Goal: Information Seeking & Learning: Learn about a topic

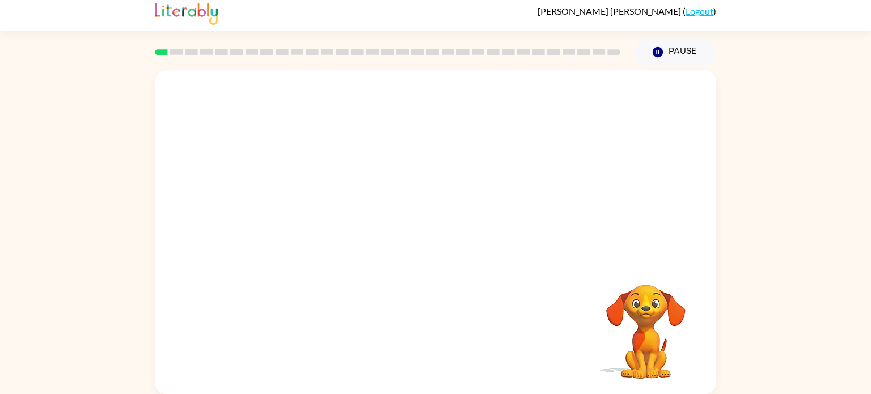
scroll to position [5, 0]
click at [305, 216] on video "Your browser must support playing .mp4 files to use Literably. Please try using…" at bounding box center [436, 165] width 562 height 191
click at [308, 211] on video "Your browser must support playing .mp4 files to use Literably. Please try using…" at bounding box center [436, 165] width 562 height 191
click at [440, 251] on button "button" at bounding box center [435, 237] width 73 height 41
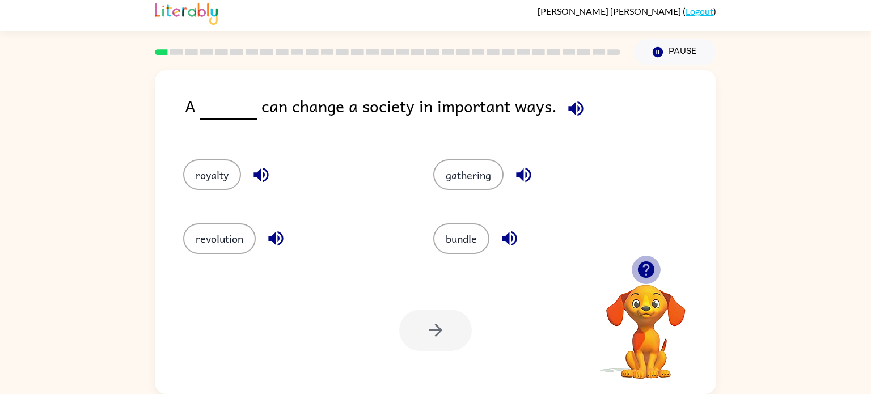
click at [651, 269] on icon "button" at bounding box center [646, 269] width 16 height 16
click at [567, 101] on icon "button" at bounding box center [576, 109] width 20 height 20
click at [272, 240] on icon "button" at bounding box center [275, 238] width 15 height 15
click at [490, 185] on button "gathering" at bounding box center [468, 174] width 70 height 31
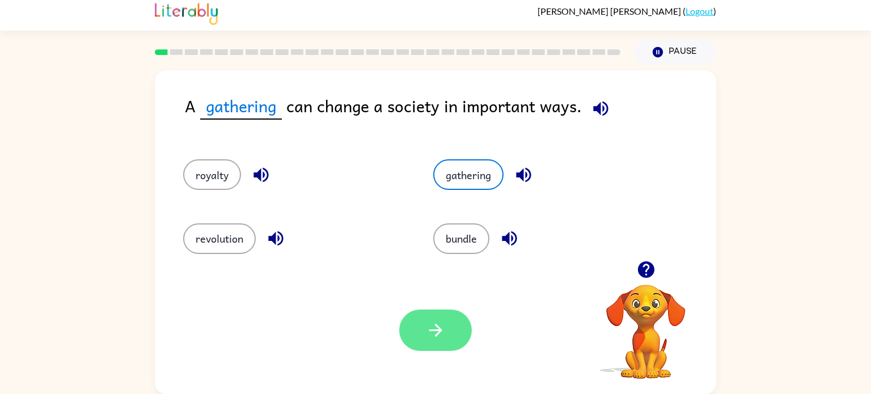
click at [438, 324] on icon "button" at bounding box center [436, 330] width 20 height 20
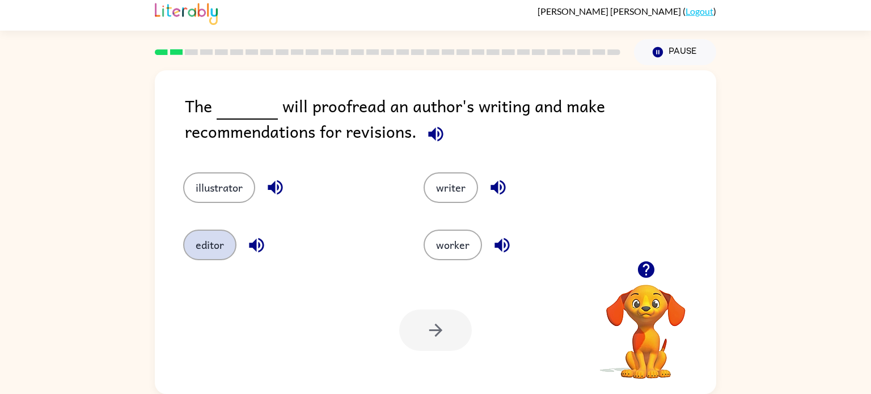
click at [225, 246] on button "editor" at bounding box center [209, 245] width 53 height 31
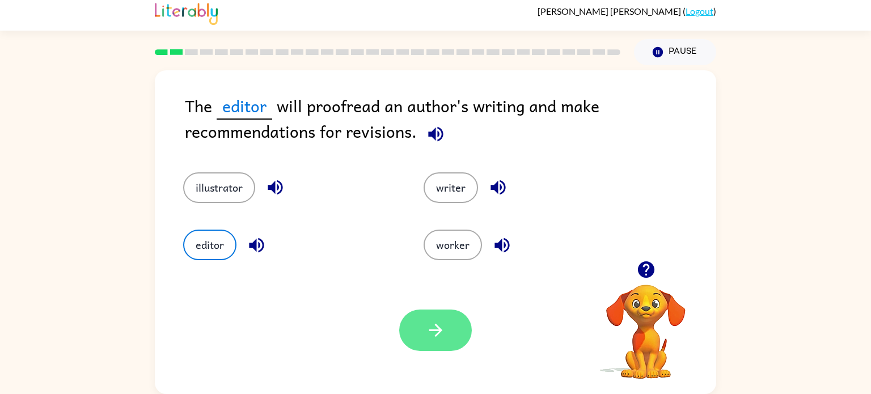
click at [424, 325] on button "button" at bounding box center [435, 330] width 73 height 41
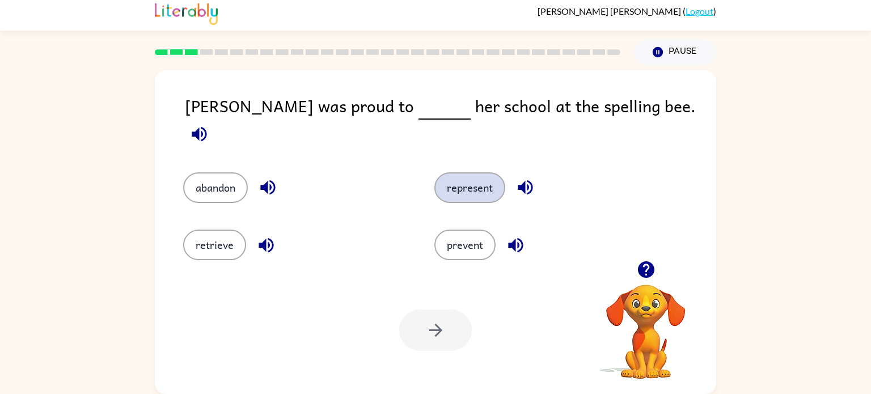
click at [457, 175] on button "represent" at bounding box center [469, 187] width 71 height 31
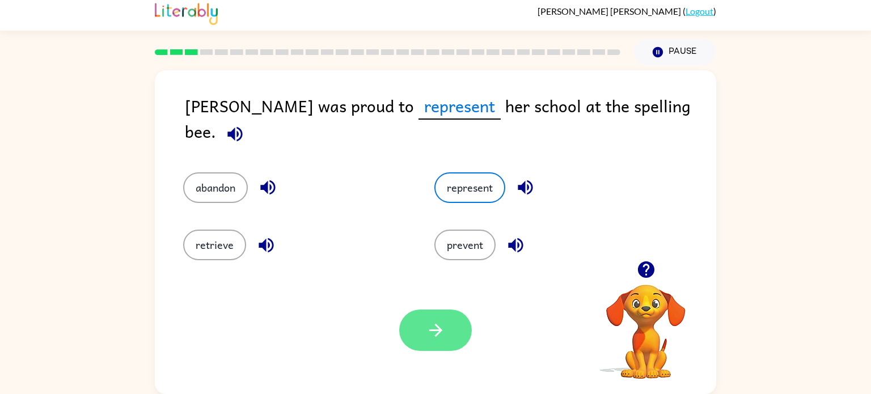
click at [438, 323] on icon "button" at bounding box center [436, 330] width 20 height 20
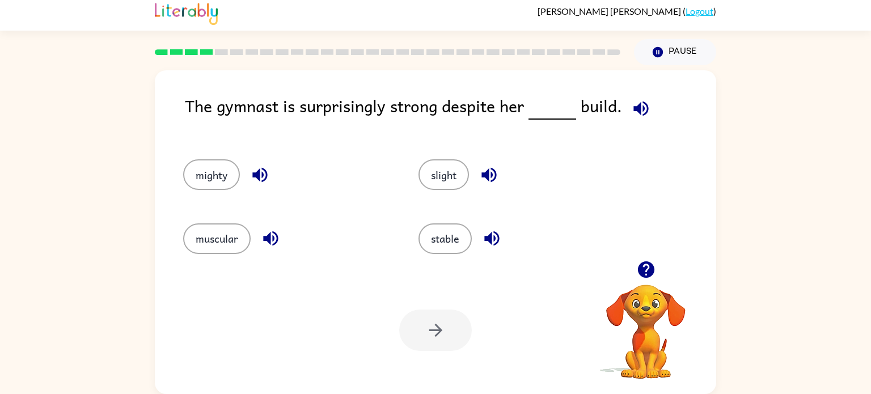
click at [634, 105] on icon "button" at bounding box center [641, 108] width 15 height 15
click at [230, 244] on button "muscular" at bounding box center [216, 238] width 67 height 31
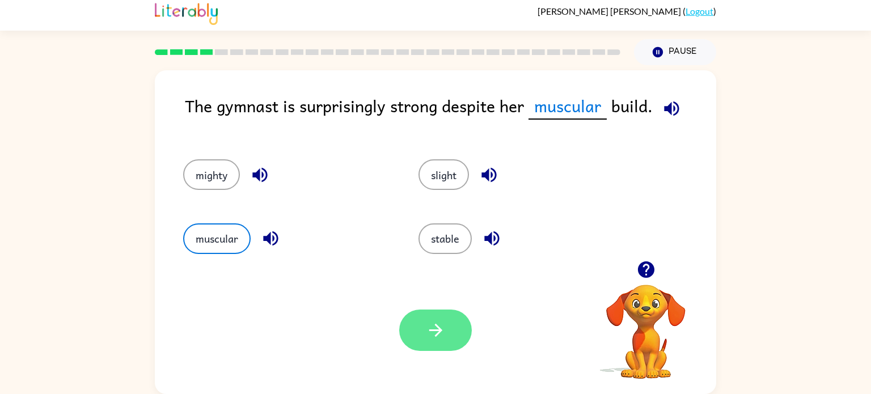
click at [426, 319] on button "button" at bounding box center [435, 330] width 73 height 41
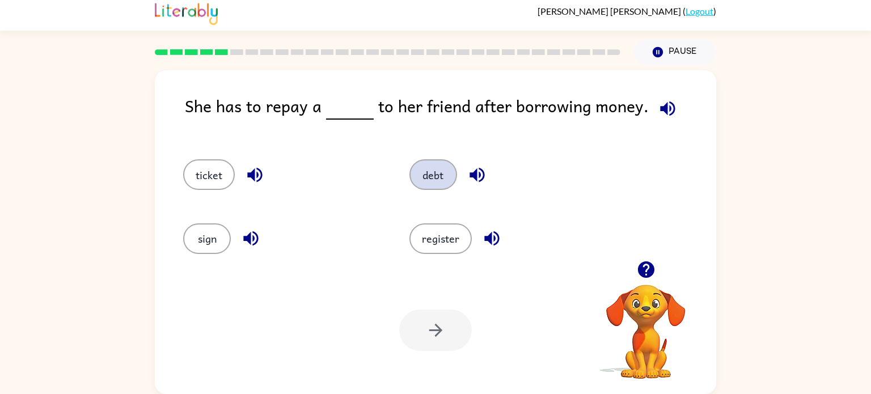
click at [430, 186] on button "debt" at bounding box center [434, 174] width 48 height 31
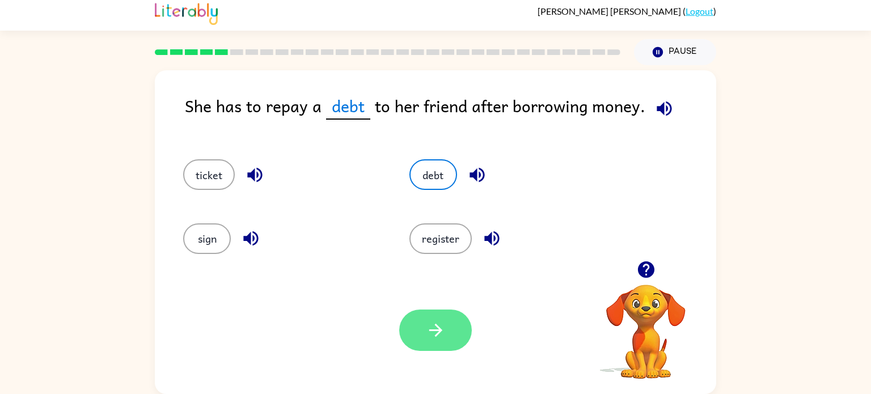
click at [453, 344] on button "button" at bounding box center [435, 330] width 73 height 41
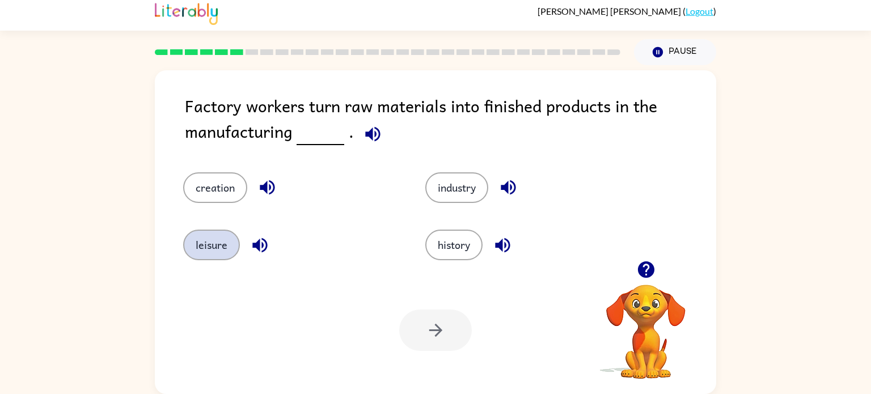
click at [221, 247] on button "leisure" at bounding box center [211, 245] width 57 height 31
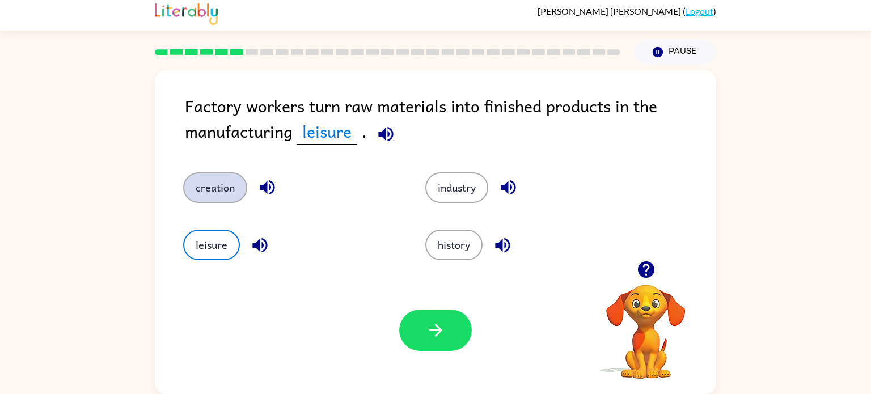
click at [217, 197] on button "creation" at bounding box center [215, 187] width 64 height 31
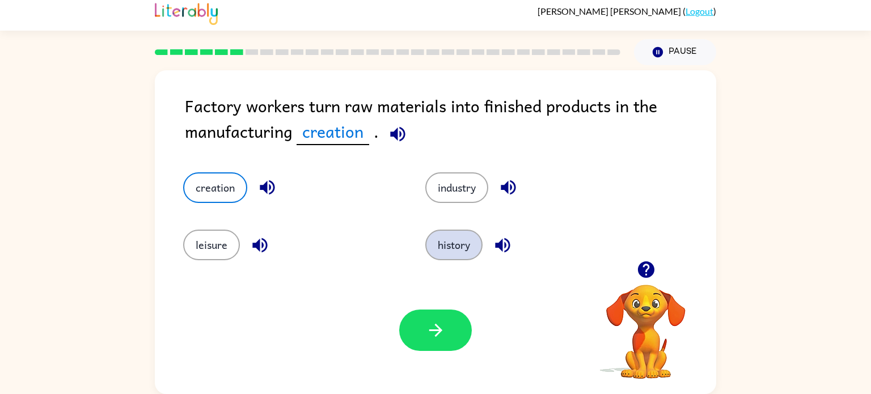
click at [444, 240] on button "history" at bounding box center [453, 245] width 57 height 31
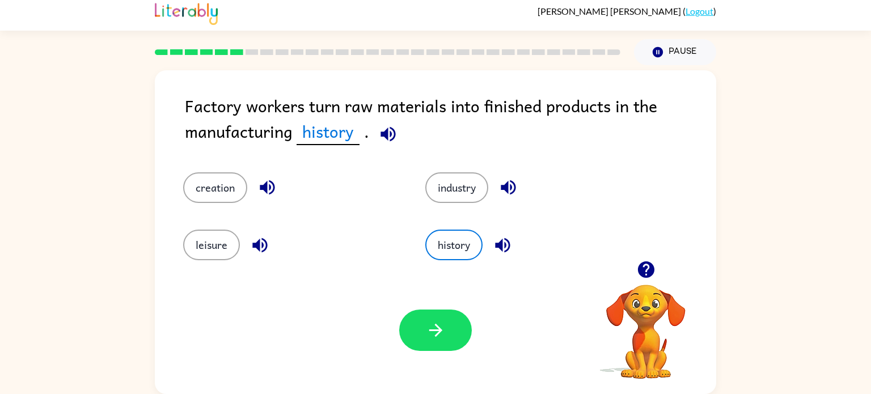
click at [383, 263] on div "leisure" at bounding box center [283, 236] width 242 height 57
click at [373, 140] on span at bounding box center [385, 132] width 33 height 26
click at [381, 140] on icon "button" at bounding box center [388, 134] width 20 height 20
click at [210, 245] on button "leisure" at bounding box center [211, 245] width 57 height 31
click at [252, 243] on icon "button" at bounding box center [259, 245] width 15 height 15
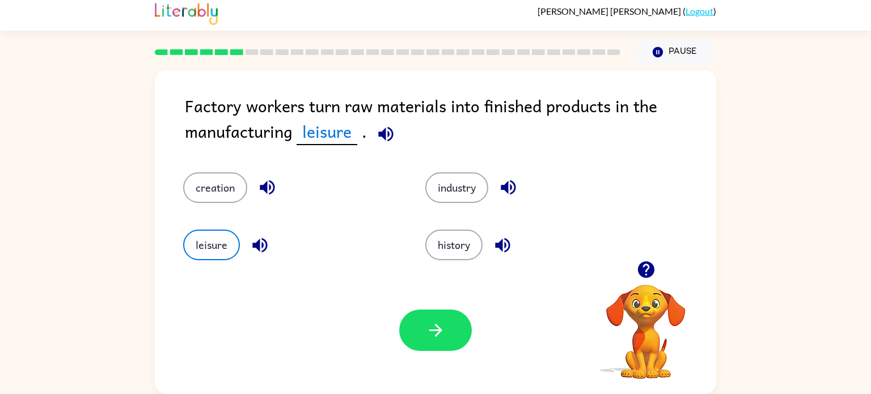
click at [502, 184] on icon "button" at bounding box center [509, 188] width 20 height 20
click at [446, 199] on button "industry" at bounding box center [456, 187] width 63 height 31
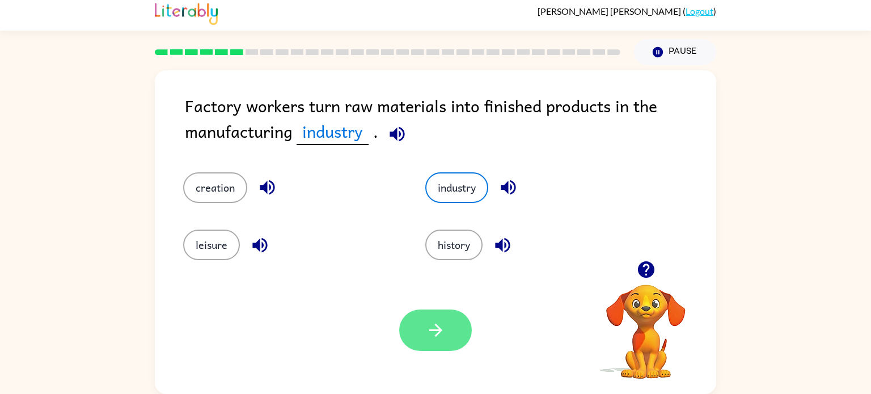
click at [433, 328] on icon "button" at bounding box center [436, 330] width 20 height 20
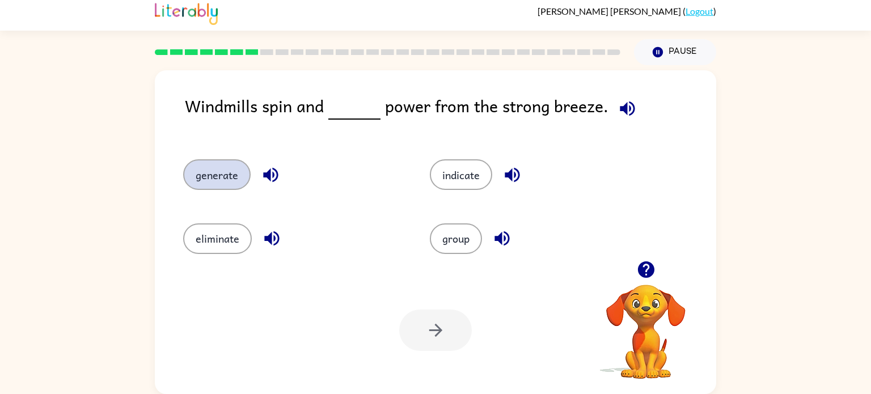
click at [235, 174] on button "generate" at bounding box center [216, 174] width 67 height 31
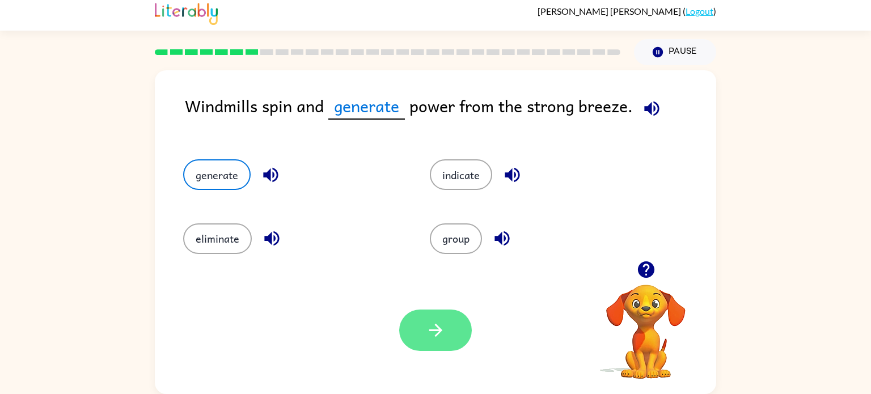
click at [437, 340] on button "button" at bounding box center [435, 330] width 73 height 41
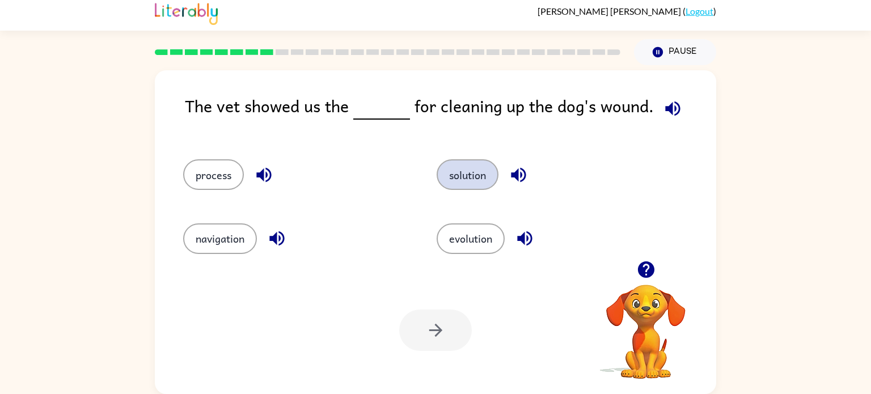
click at [470, 179] on button "solution" at bounding box center [468, 174] width 62 height 31
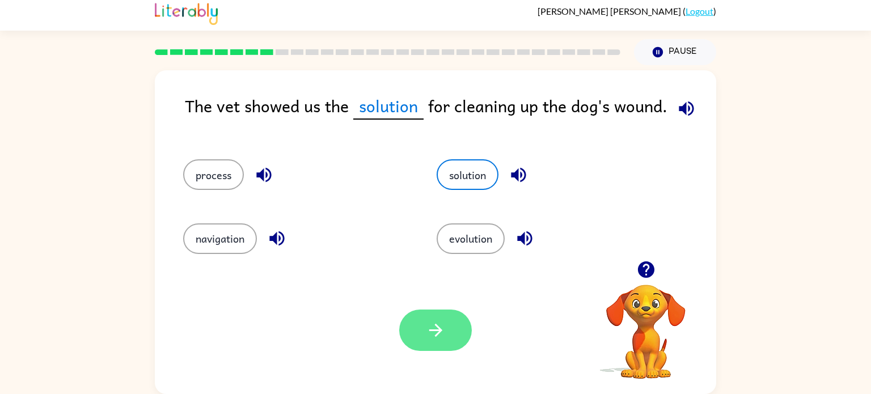
click at [432, 319] on button "button" at bounding box center [435, 330] width 73 height 41
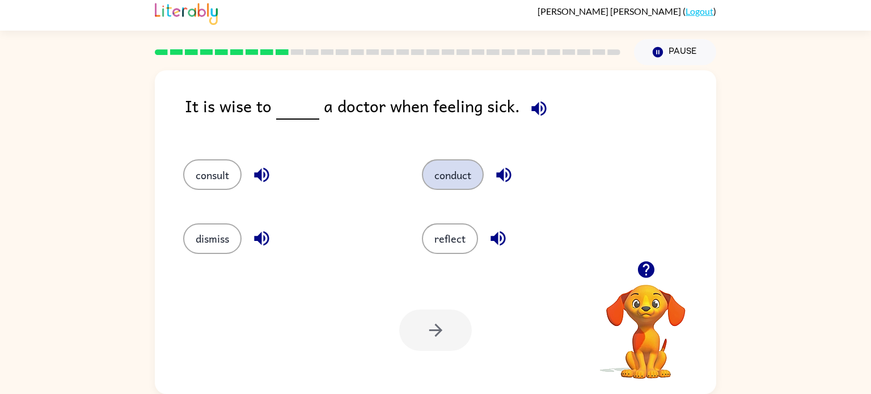
click at [469, 184] on button "conduct" at bounding box center [453, 174] width 62 height 31
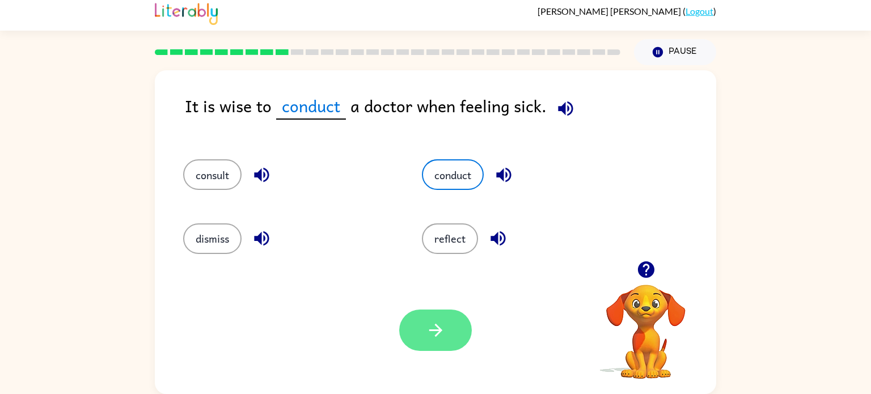
click at [424, 336] on button "button" at bounding box center [435, 330] width 73 height 41
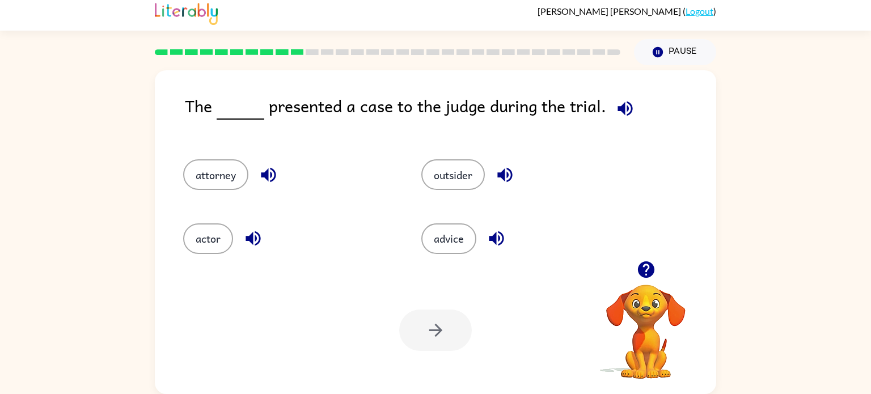
click at [272, 174] on icon "button" at bounding box center [268, 175] width 15 height 15
click at [232, 182] on button "attorney" at bounding box center [215, 174] width 65 height 31
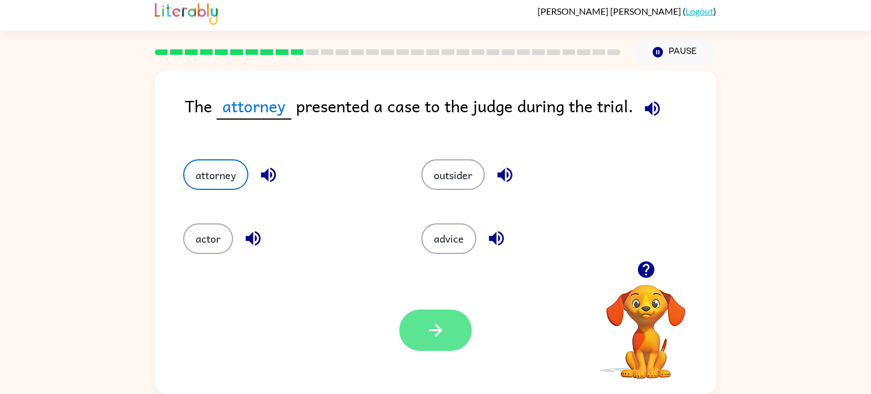
click at [434, 334] on icon "button" at bounding box center [436, 330] width 20 height 20
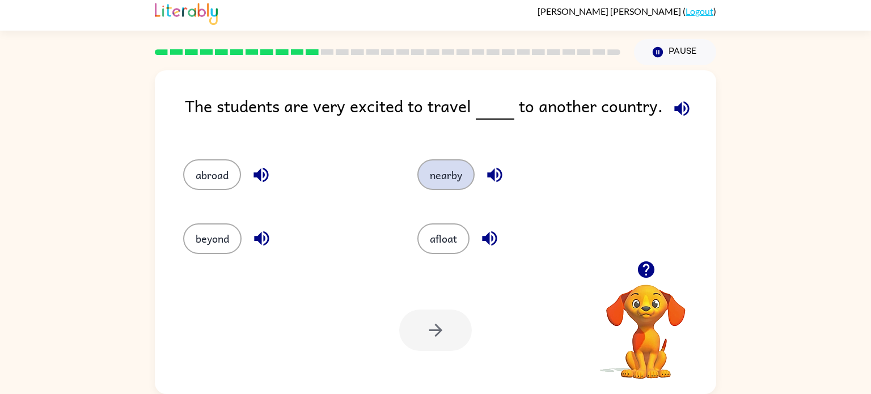
click at [441, 189] on button "nearby" at bounding box center [445, 174] width 57 height 31
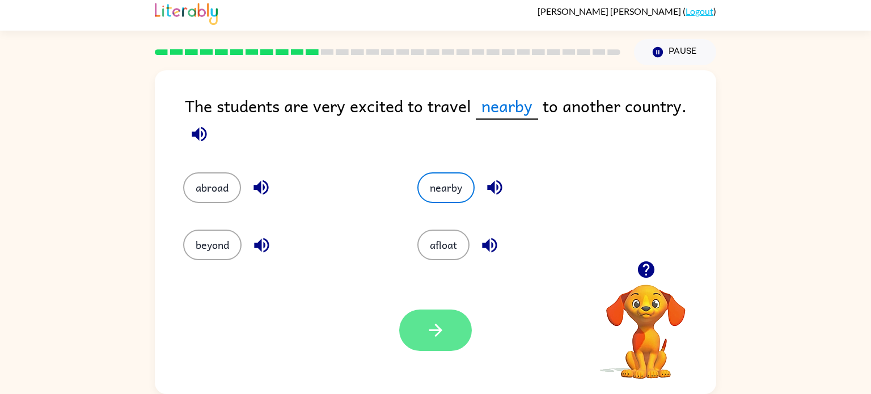
click at [428, 337] on icon "button" at bounding box center [436, 330] width 20 height 20
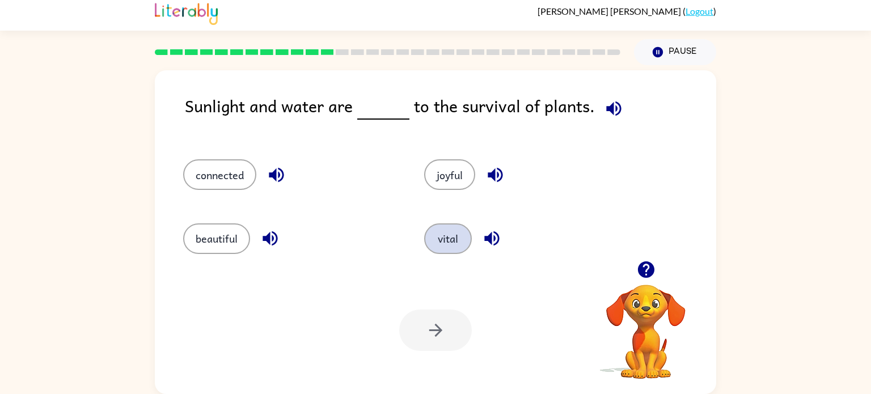
click at [458, 233] on button "vital" at bounding box center [448, 238] width 48 height 31
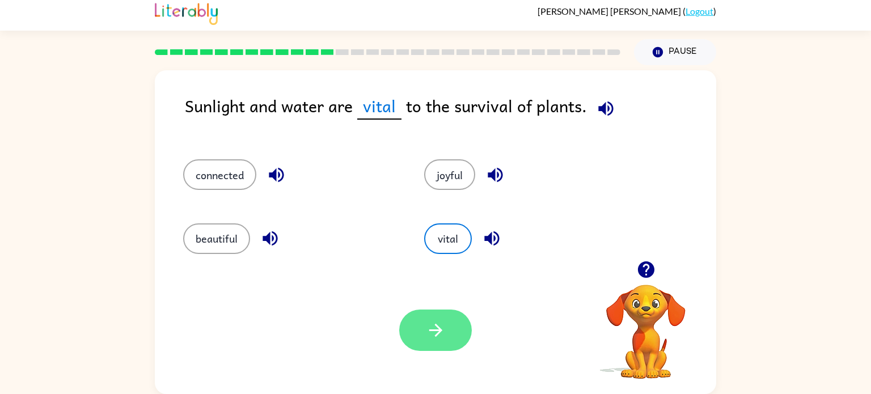
click at [413, 319] on button "button" at bounding box center [435, 330] width 73 height 41
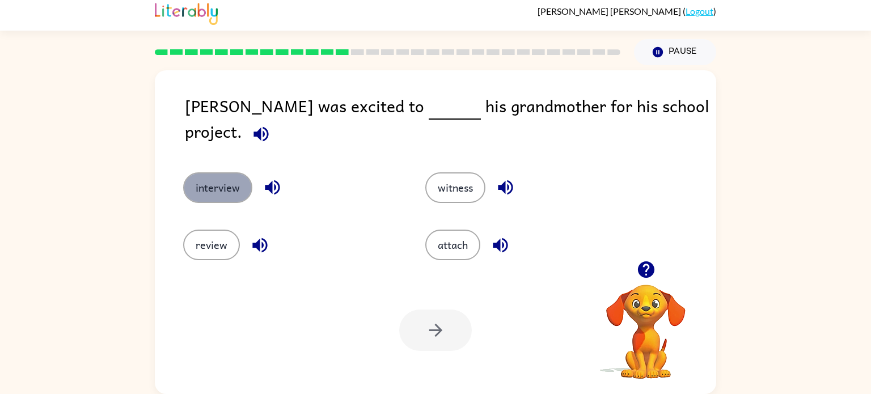
click at [217, 184] on button "interview" at bounding box center [217, 187] width 69 height 31
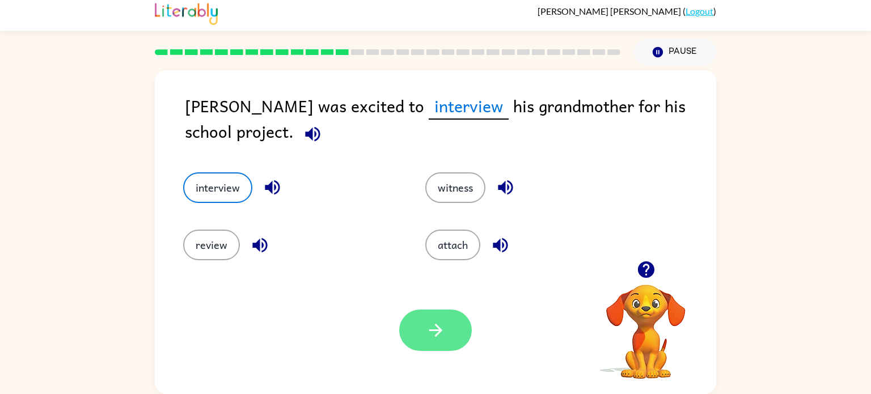
click at [439, 328] on icon "button" at bounding box center [435, 330] width 13 height 13
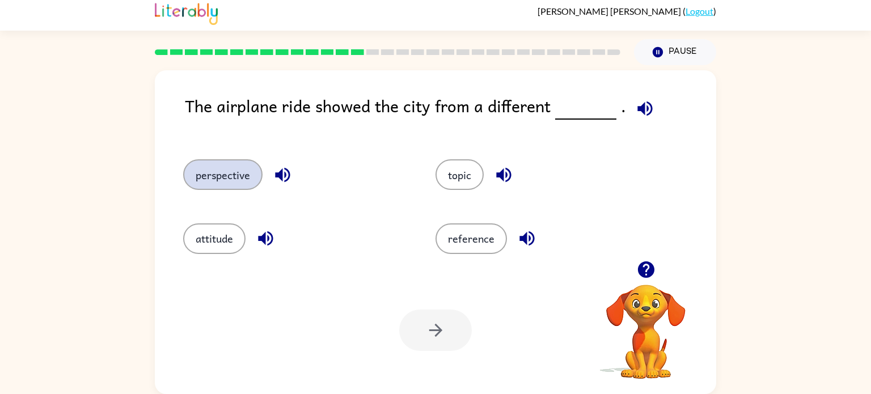
click at [238, 188] on button "perspective" at bounding box center [222, 174] width 79 height 31
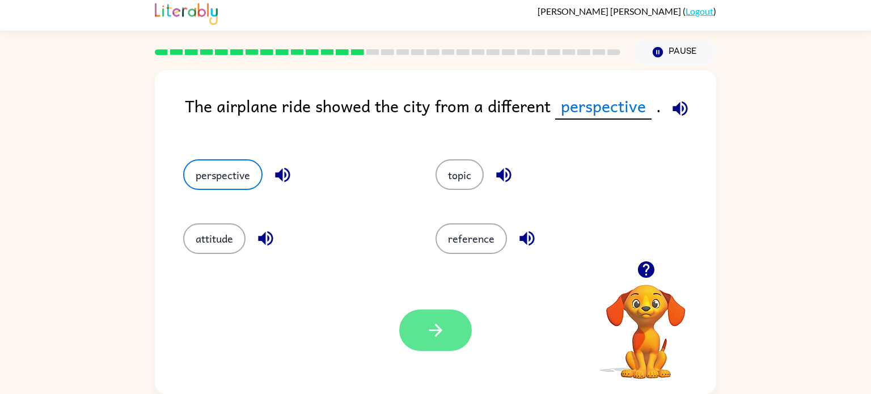
click at [183, 159] on button "perspective" at bounding box center [222, 174] width 79 height 31
click at [427, 321] on icon "button" at bounding box center [436, 330] width 20 height 20
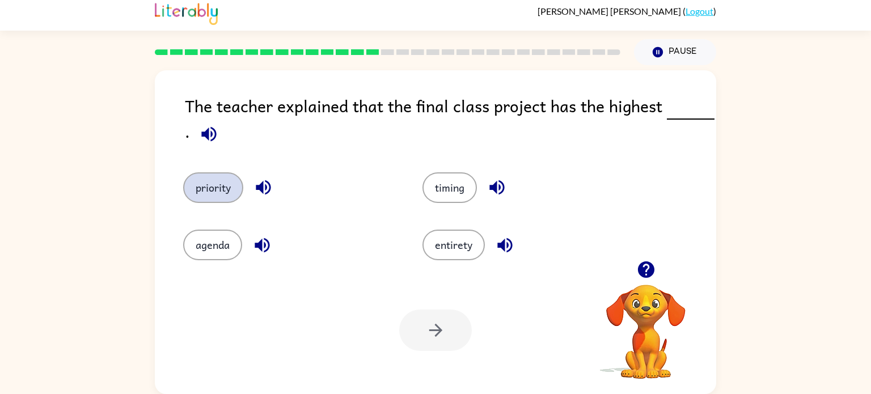
click at [229, 190] on button "priority" at bounding box center [213, 187] width 60 height 31
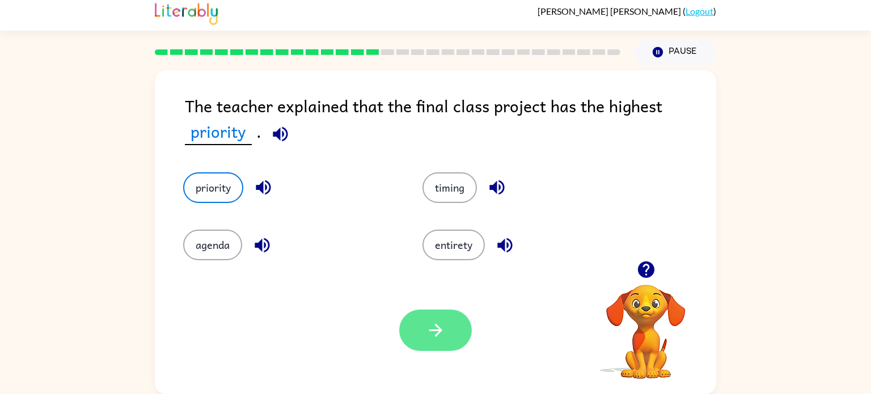
click at [438, 331] on icon "button" at bounding box center [435, 330] width 13 height 13
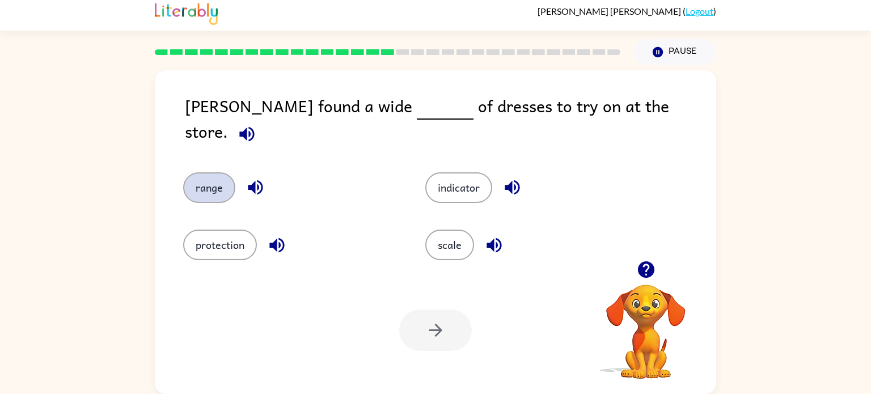
click at [186, 172] on button "range" at bounding box center [209, 187] width 52 height 31
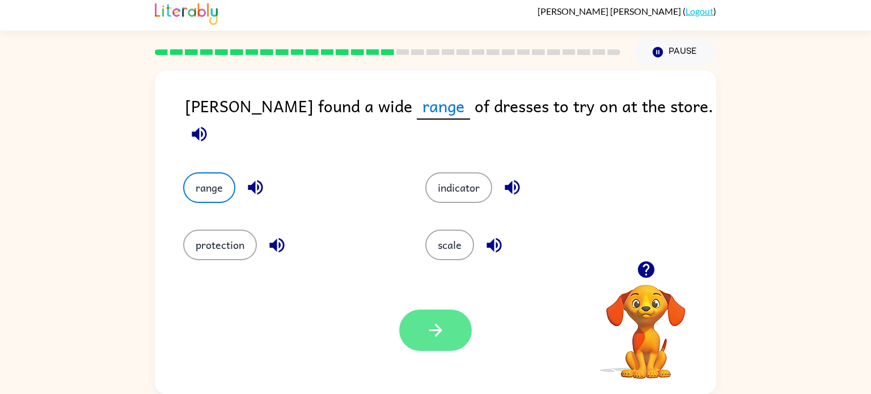
click at [419, 326] on button "button" at bounding box center [435, 330] width 73 height 41
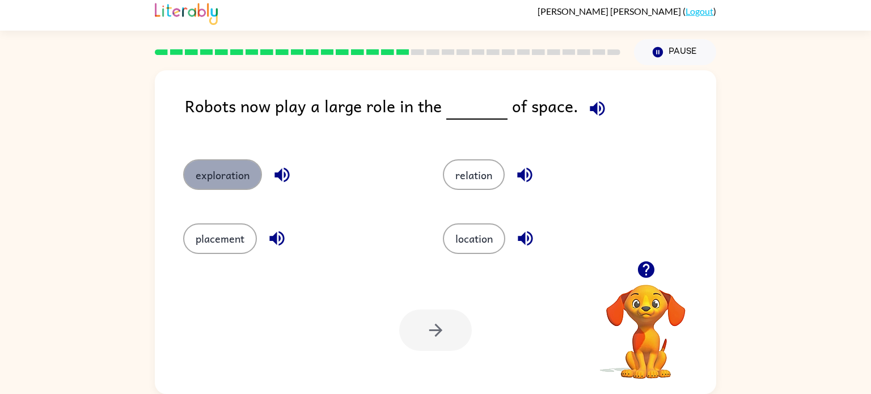
click at [214, 183] on button "exploration" at bounding box center [222, 174] width 79 height 31
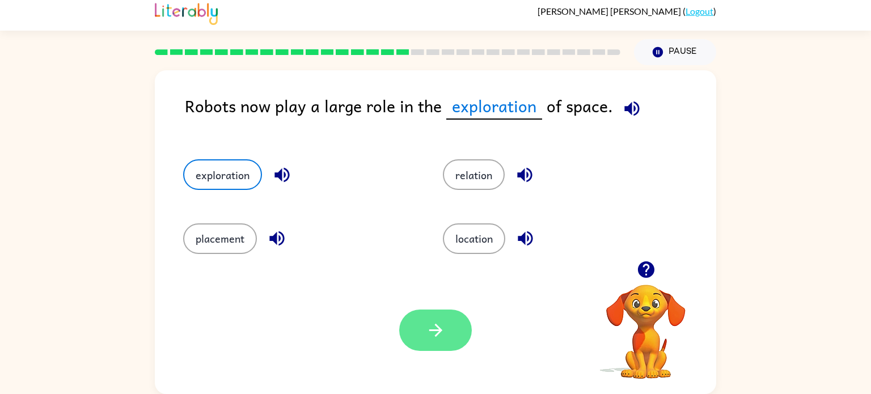
click at [417, 333] on button "button" at bounding box center [435, 330] width 73 height 41
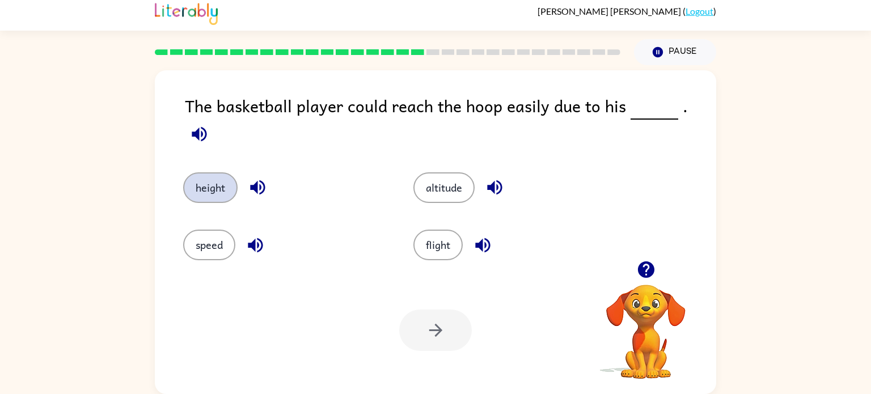
click at [204, 178] on button "height" at bounding box center [210, 187] width 54 height 31
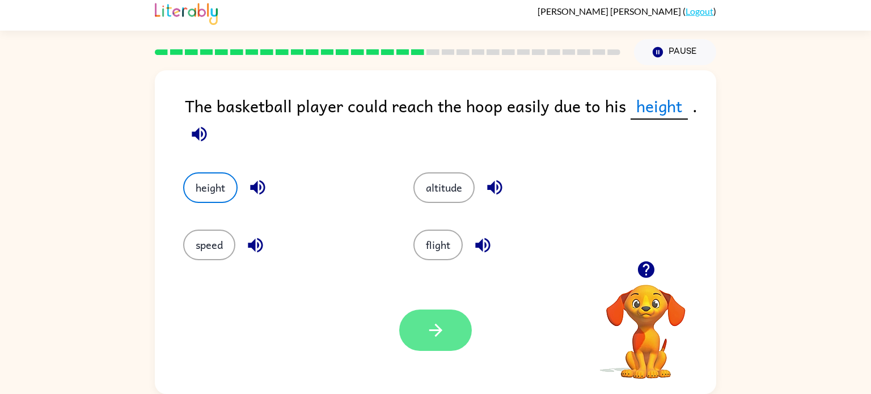
click at [411, 330] on button "button" at bounding box center [435, 330] width 73 height 41
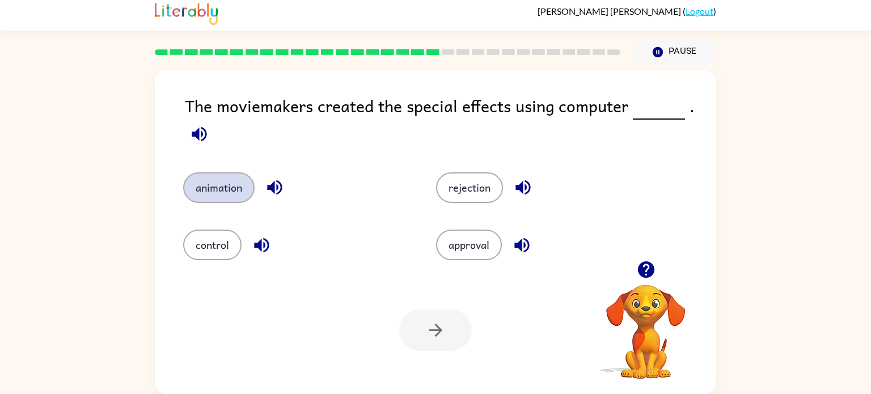
click at [233, 183] on button "animation" at bounding box center [218, 187] width 71 height 31
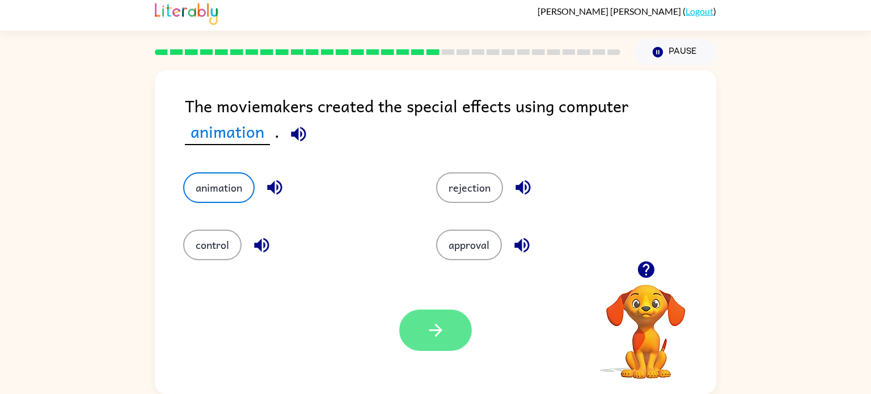
click at [419, 330] on button "button" at bounding box center [435, 330] width 73 height 41
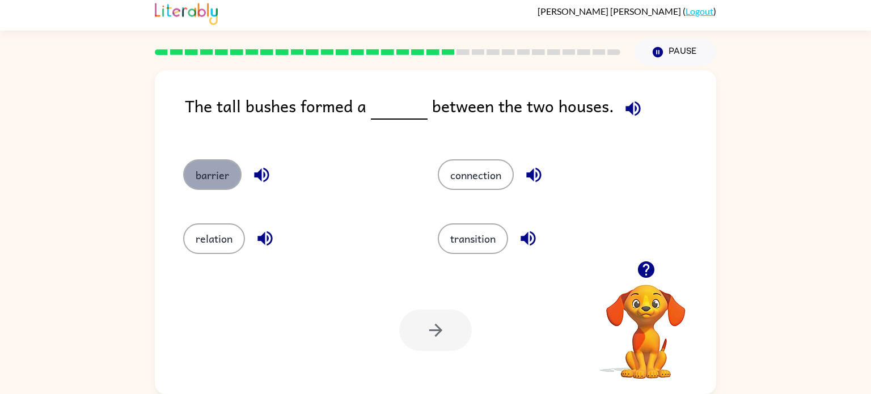
click at [223, 186] on button "barrier" at bounding box center [212, 174] width 58 height 31
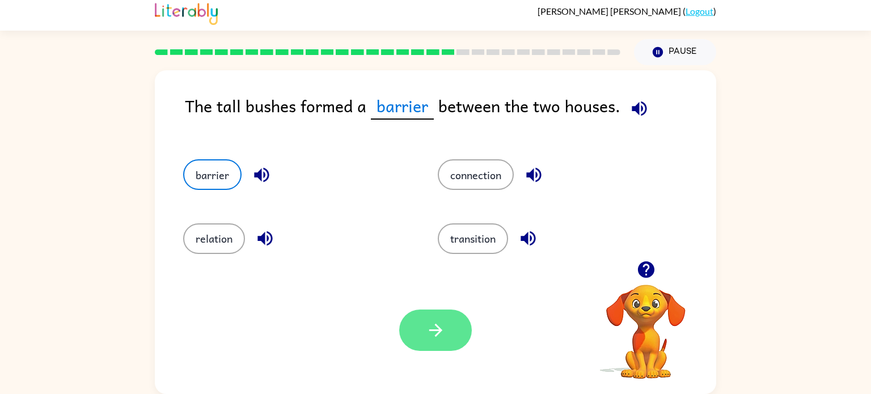
click at [448, 341] on button "button" at bounding box center [435, 330] width 73 height 41
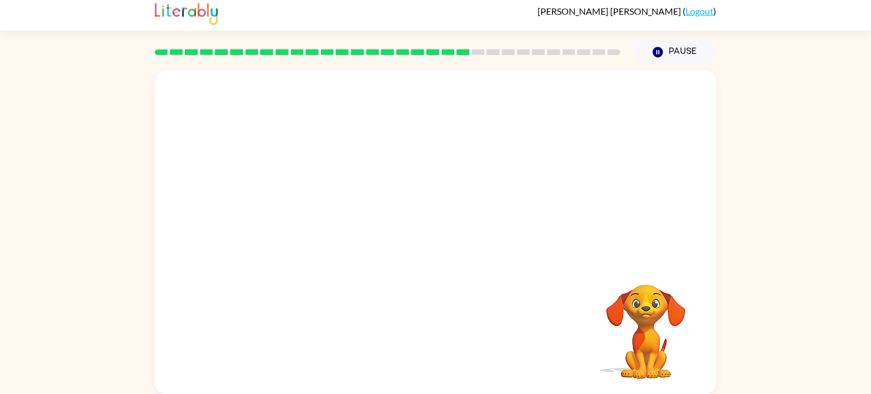
click at [333, 218] on video "Your browser must support playing .mp4 files to use Literably. Please try using…" at bounding box center [436, 165] width 562 height 191
click at [337, 227] on video "Your browser must support playing .mp4 files to use Literably. Please try using…" at bounding box center [436, 165] width 562 height 191
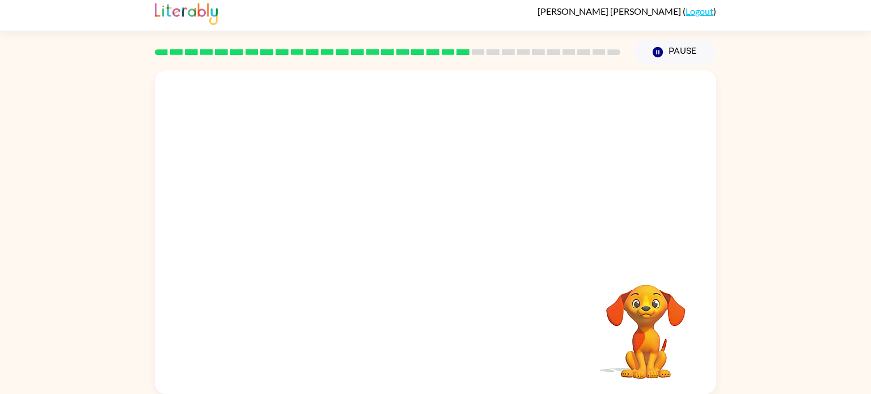
click at [336, 227] on video "Your browser must support playing .mp4 files to use Literably. Please try using…" at bounding box center [436, 165] width 562 height 191
click at [335, 227] on video "Your browser must support playing .mp4 files to use Literably. Please try using…" at bounding box center [436, 165] width 562 height 191
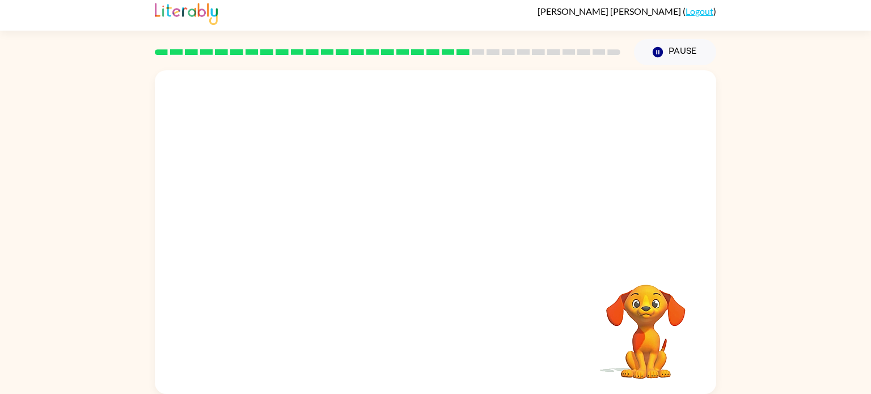
click at [335, 227] on video "Your browser must support playing .mp4 files to use Literably. Please try using…" at bounding box center [436, 165] width 562 height 191
click at [334, 226] on video "Your browser must support playing .mp4 files to use Literably. Please try using…" at bounding box center [436, 165] width 562 height 191
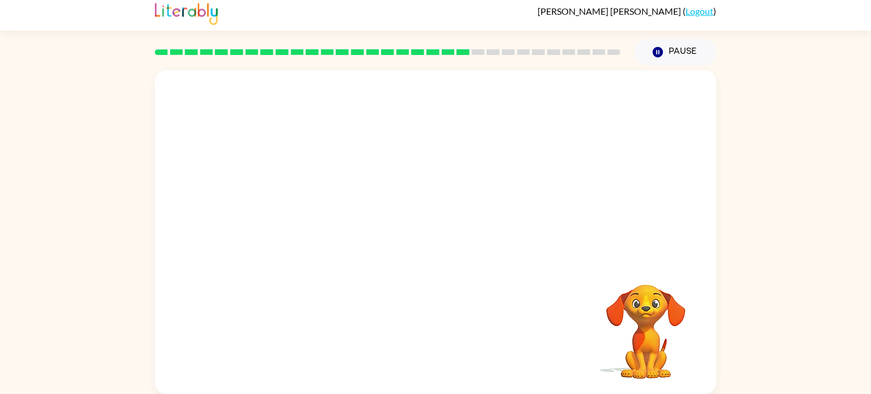
click at [334, 226] on video "Your browser must support playing .mp4 files to use Literably. Please try using…" at bounding box center [436, 165] width 562 height 191
click at [333, 226] on video "Your browser must support playing .mp4 files to use Literably. Please try using…" at bounding box center [436, 165] width 562 height 191
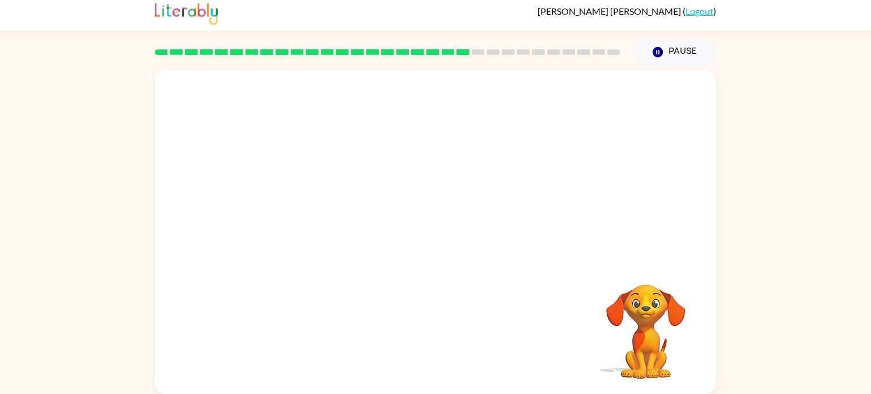
click at [333, 226] on video "Your browser must support playing .mp4 files to use Literably. Please try using…" at bounding box center [436, 165] width 562 height 191
click at [441, 237] on icon "button" at bounding box center [435, 237] width 13 height 13
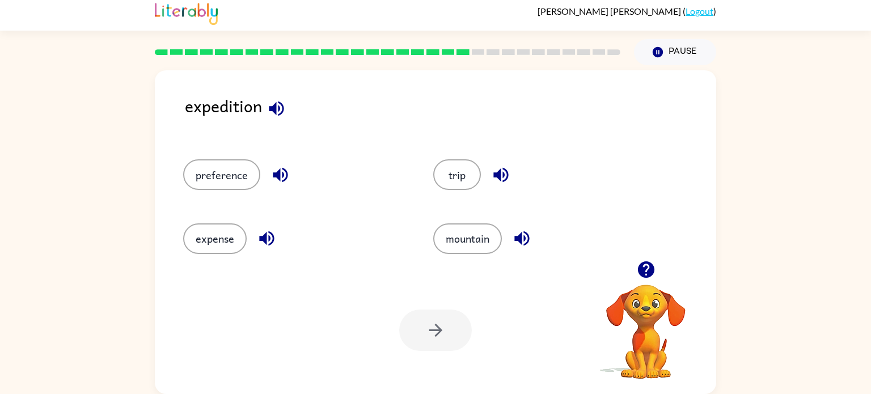
click at [277, 107] on icon "button" at bounding box center [277, 109] width 20 height 20
click at [465, 175] on button "trip" at bounding box center [457, 174] width 48 height 31
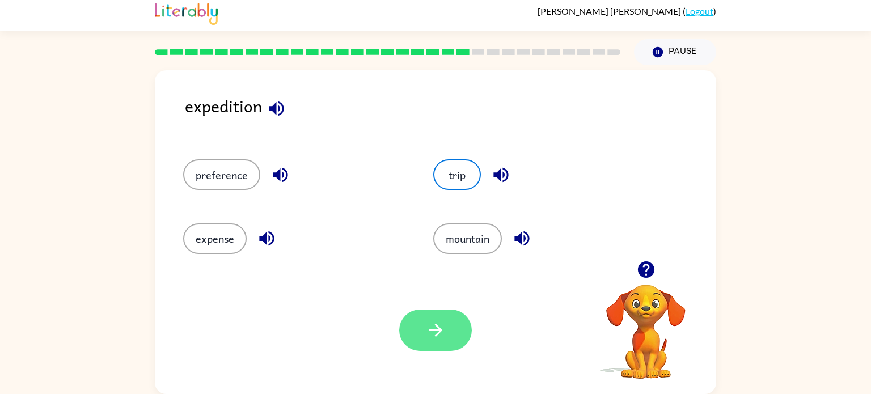
click at [436, 311] on button "button" at bounding box center [435, 330] width 73 height 41
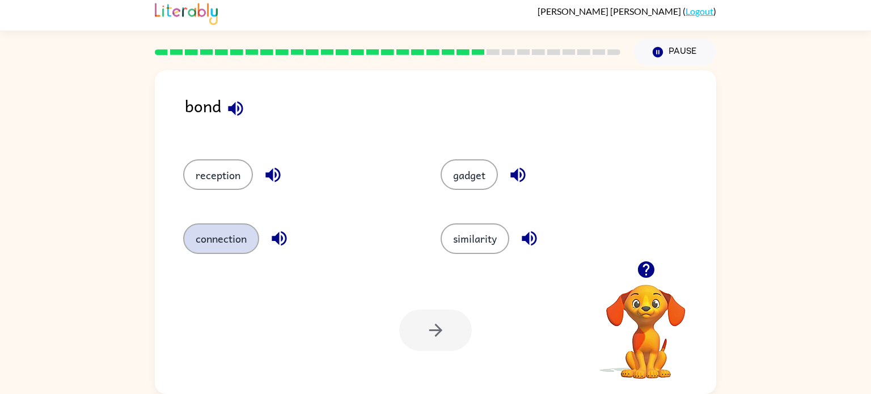
click at [231, 247] on button "connection" at bounding box center [221, 238] width 76 height 31
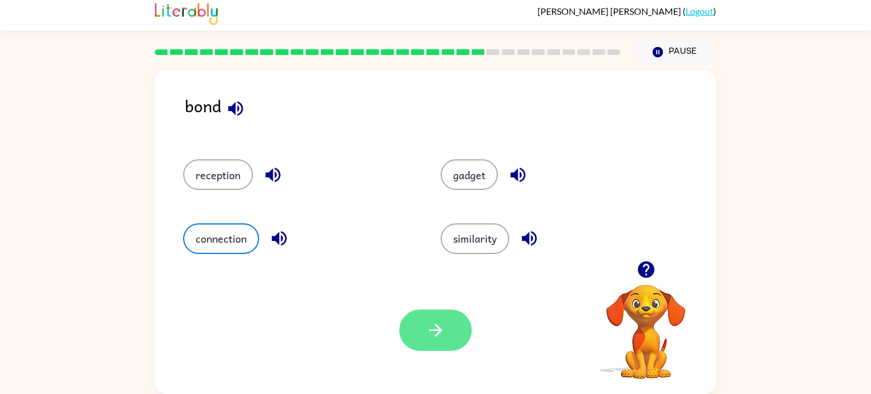
click at [415, 328] on button "button" at bounding box center [435, 330] width 73 height 41
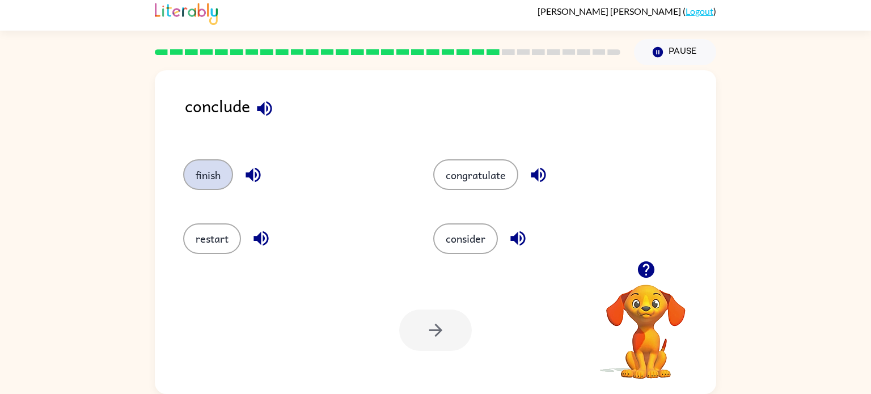
click at [208, 166] on button "finish" at bounding box center [208, 174] width 50 height 31
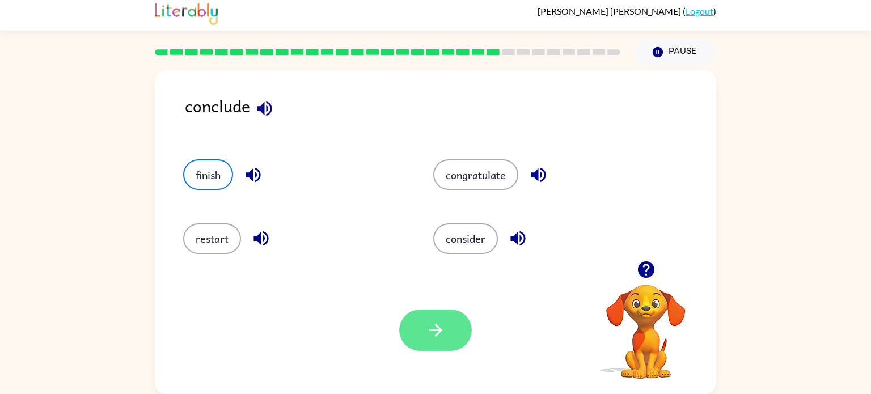
click at [451, 331] on button "button" at bounding box center [435, 330] width 73 height 41
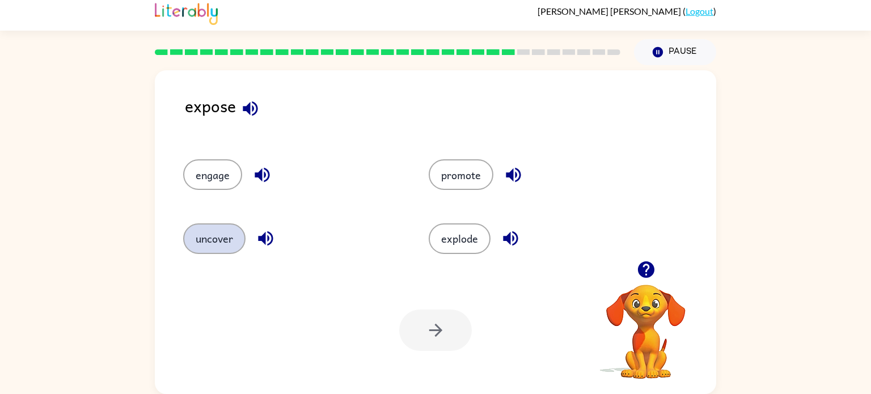
click at [214, 247] on button "uncover" at bounding box center [214, 238] width 62 height 31
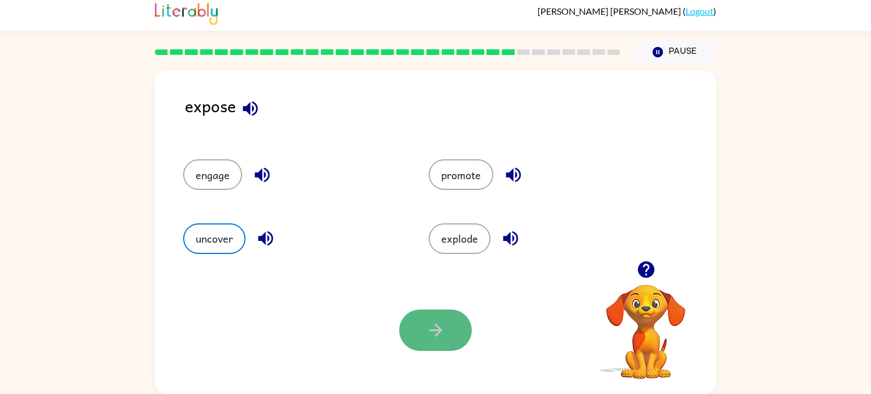
click at [434, 340] on button "button" at bounding box center [435, 330] width 73 height 41
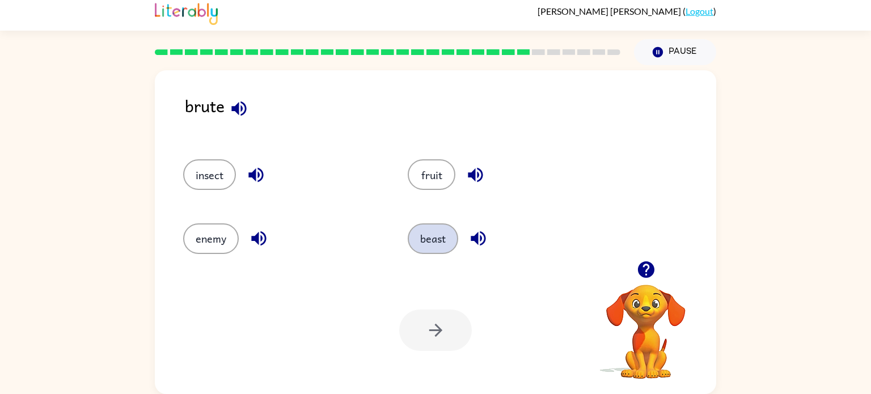
click at [420, 240] on button "beast" at bounding box center [433, 238] width 50 height 31
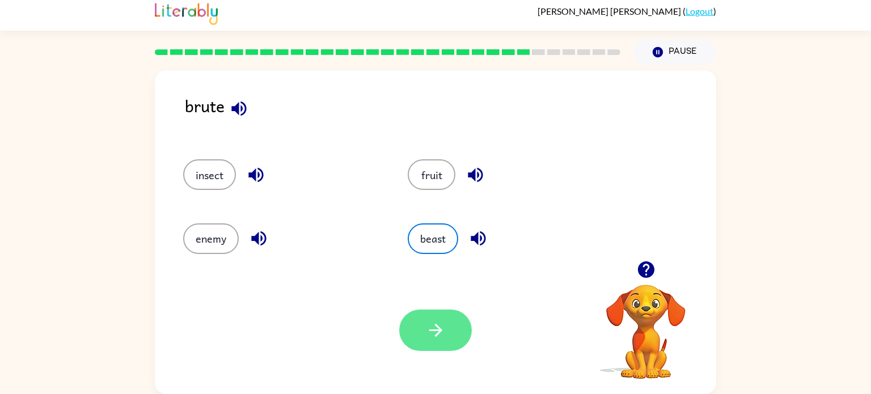
click at [453, 330] on button "button" at bounding box center [435, 330] width 73 height 41
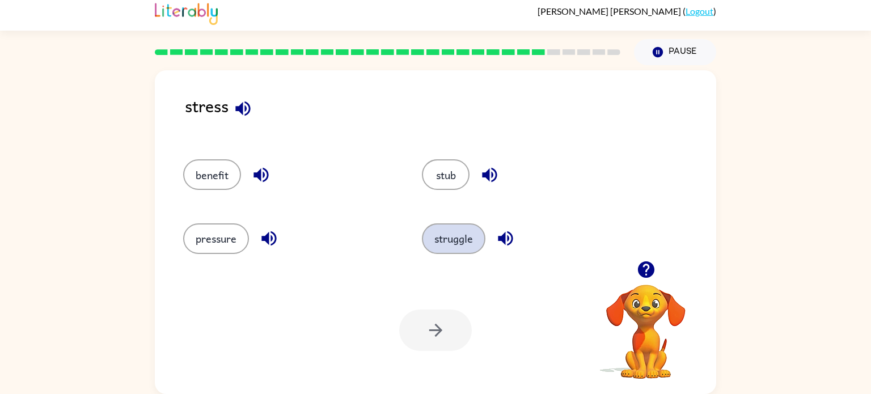
click at [465, 243] on button "struggle" at bounding box center [454, 238] width 64 height 31
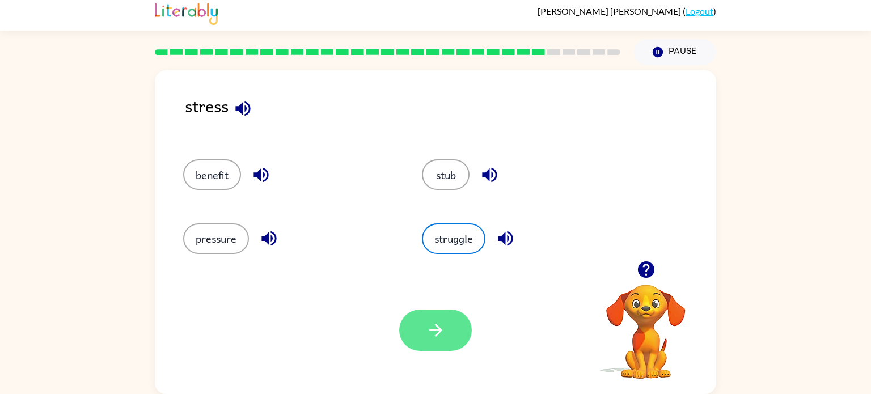
click at [427, 337] on icon "button" at bounding box center [436, 330] width 20 height 20
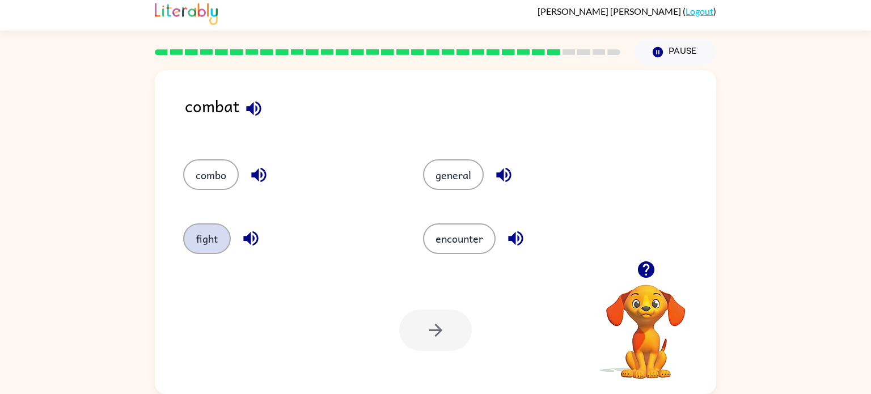
click at [204, 249] on button "fight" at bounding box center [207, 238] width 48 height 31
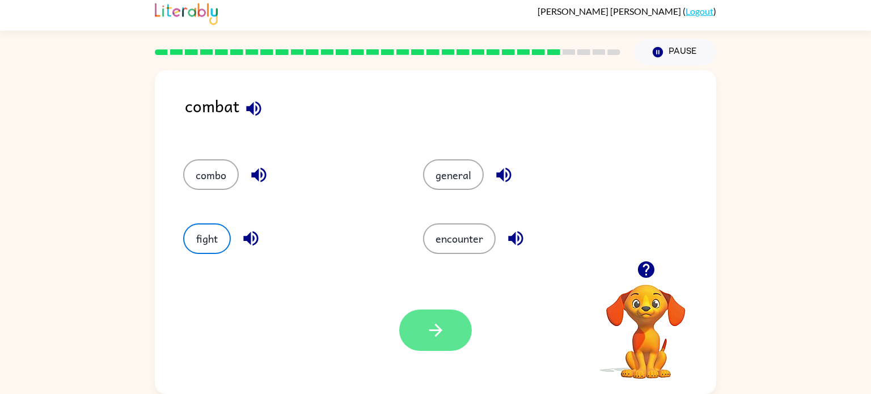
click at [428, 322] on icon "button" at bounding box center [436, 330] width 20 height 20
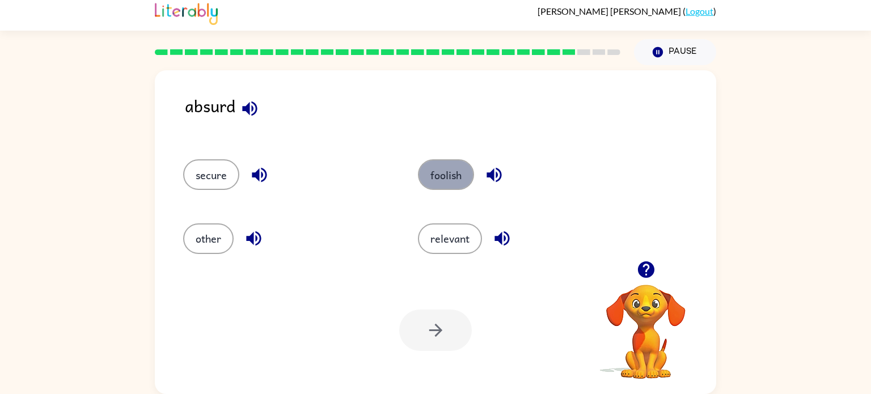
click at [445, 184] on button "foolish" at bounding box center [446, 174] width 56 height 31
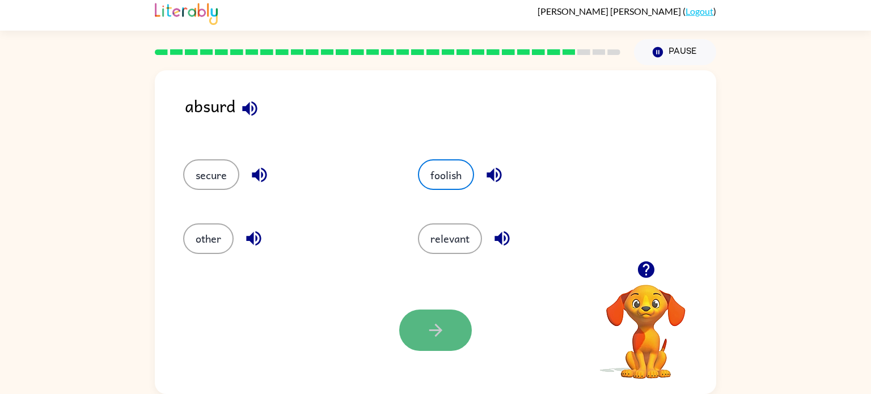
click at [423, 344] on button "button" at bounding box center [435, 330] width 73 height 41
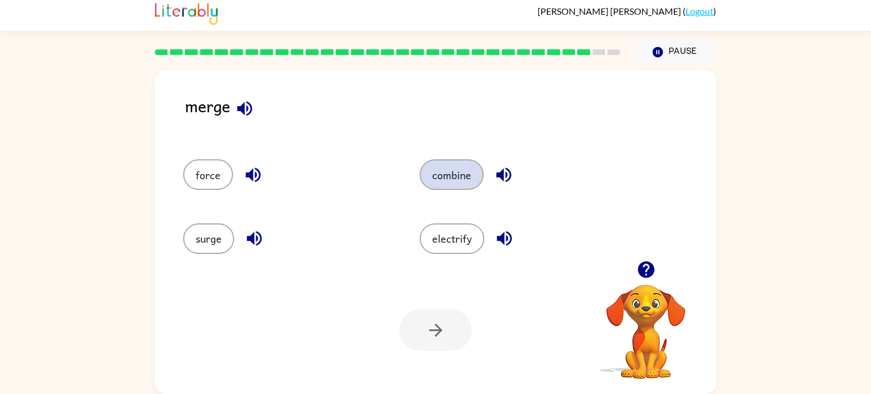
click at [466, 165] on button "combine" at bounding box center [452, 174] width 64 height 31
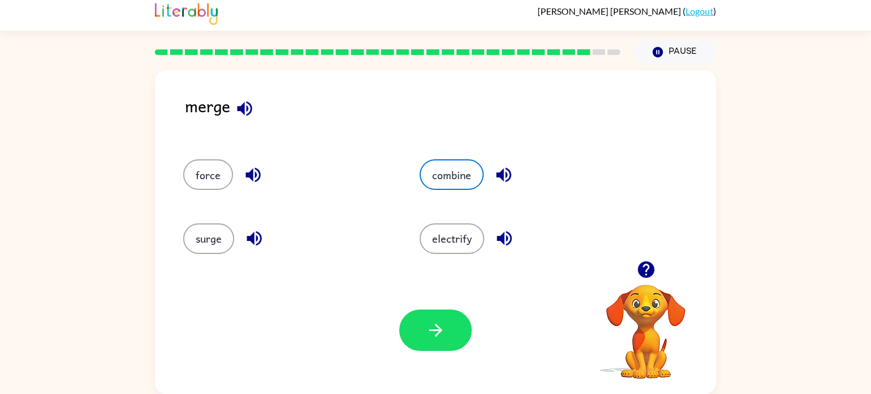
click at [441, 307] on div "Your browser must support playing .mp4 files to use Literably. Please try using…" at bounding box center [436, 331] width 562 height 128
click at [441, 316] on button "button" at bounding box center [435, 330] width 73 height 41
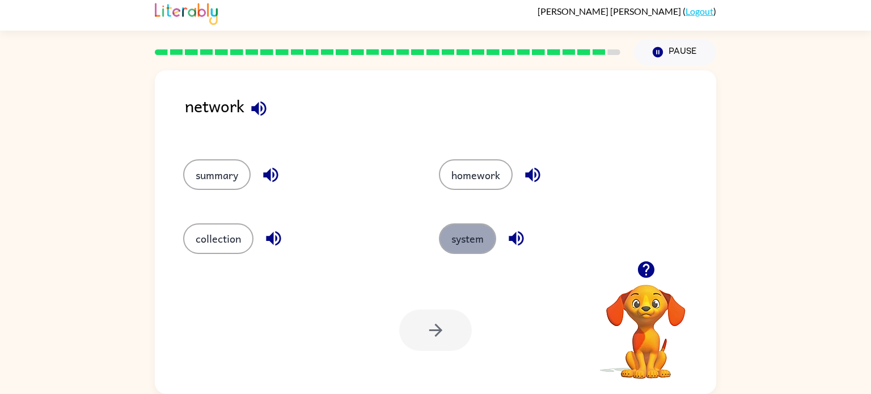
click at [456, 248] on button "system" at bounding box center [467, 238] width 57 height 31
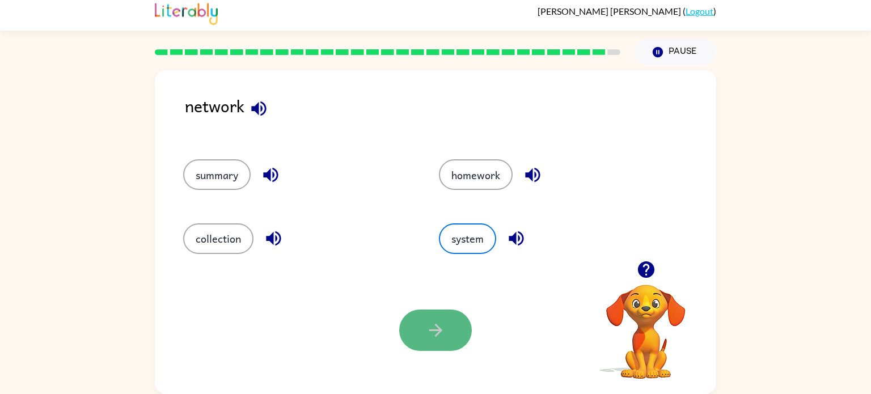
click at [434, 330] on icon "button" at bounding box center [435, 330] width 13 height 13
